Goal: Check status

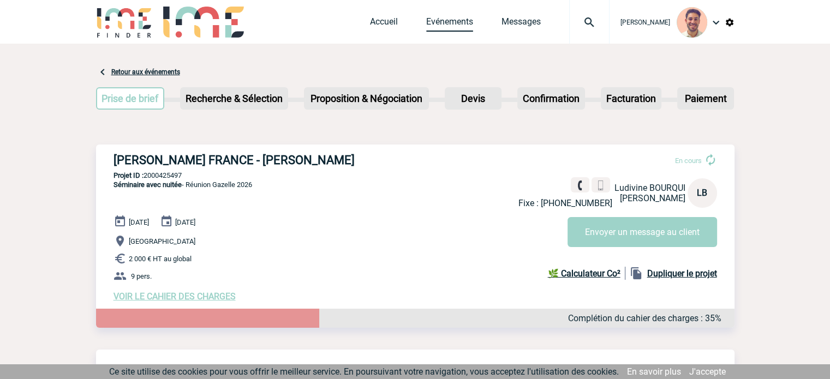
click at [438, 17] on link "Evénements" at bounding box center [449, 23] width 47 height 15
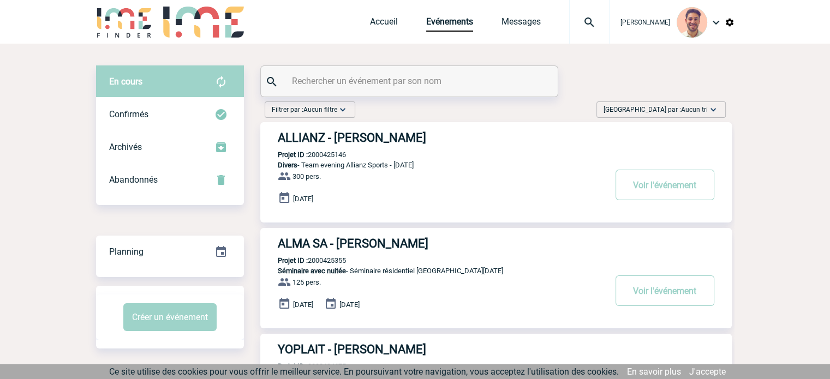
click at [416, 89] on input "text" at bounding box center [410, 81] width 243 height 16
click at [414, 83] on input "text" at bounding box center [410, 81] width 243 height 16
paste input "2000425023"
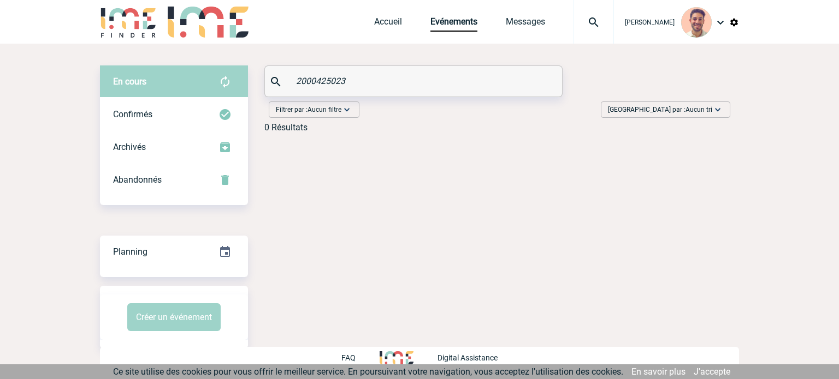
type input "2000425023"
drag, startPoint x: 328, startPoint y: 76, endPoint x: 257, endPoint y: 76, distance: 70.4
click at [258, 79] on div "En cours En cours Confirmés Archivés Abandonnés En cours Confirmés Archivés Aba…" at bounding box center [419, 104] width 639 height 76
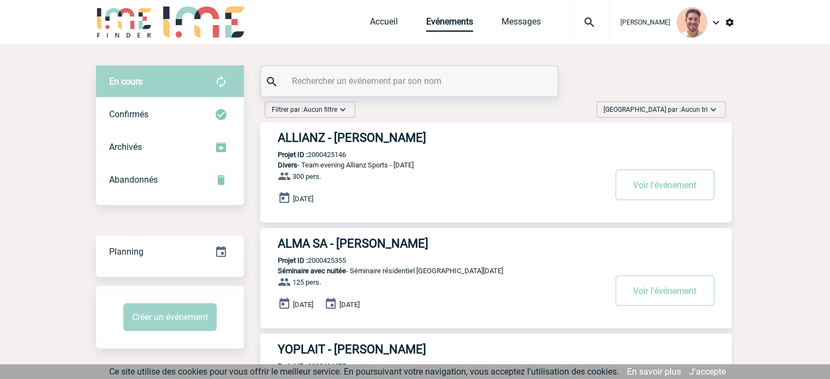
paste input "2000425023"
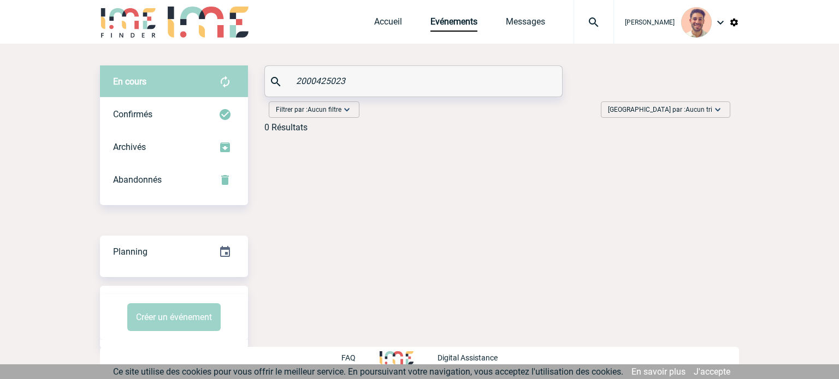
paste input "2000425023"
type input "20004250232000425023"
